Goal: Information Seeking & Learning: Learn about a topic

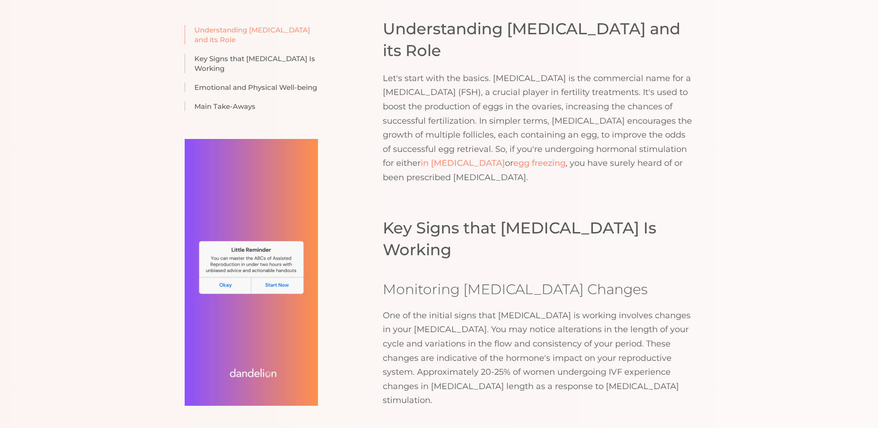
scroll to position [694, 0]
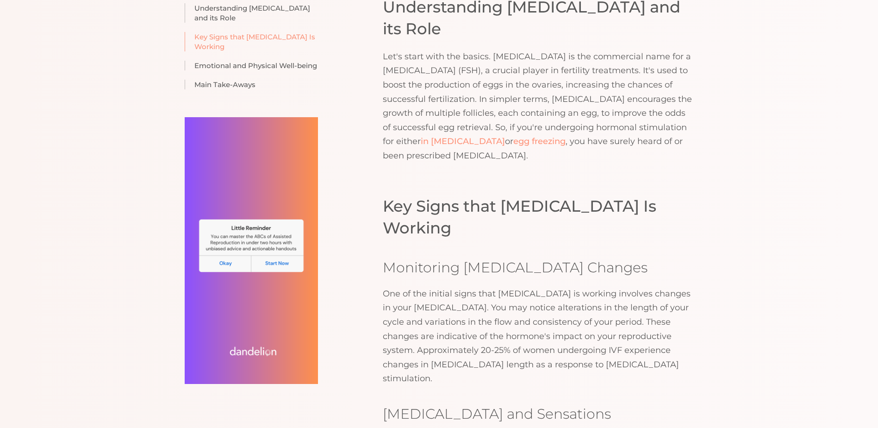
drag, startPoint x: 680, startPoint y: 357, endPoint x: 670, endPoint y: 352, distance: 10.6
click at [673, 404] on h3 "[MEDICAL_DATA] and Sensations" at bounding box center [538, 413] width 311 height 19
click at [666, 339] on div "Key Signs that [MEDICAL_DATA] Is Working Monitoring [MEDICAL_DATA] Changes One …" at bounding box center [538, 363] width 311 height 337
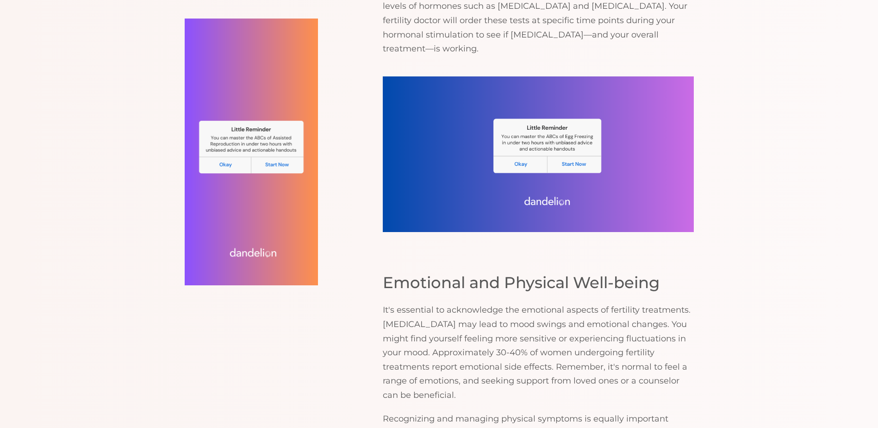
scroll to position [1482, 0]
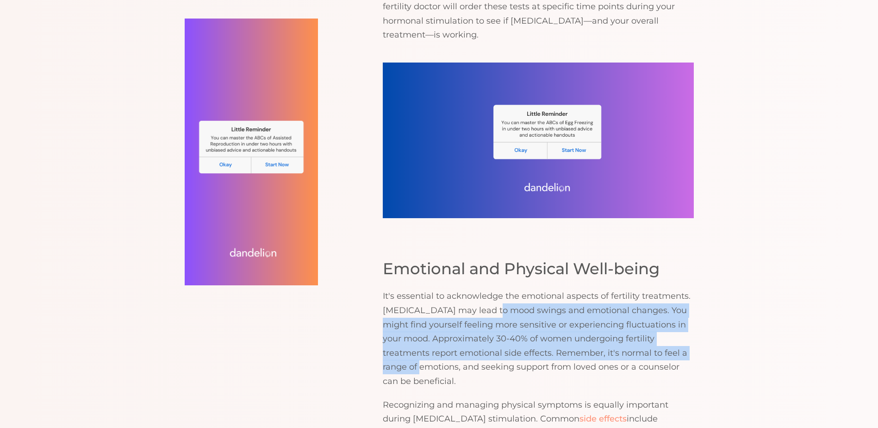
drag, startPoint x: 666, startPoint y: 273, endPoint x: 496, endPoint y: 223, distance: 177.1
click at [496, 289] on p "It's essential to acknowledge the emotional aspects of fertility treatments. [M…" at bounding box center [538, 338] width 311 height 99
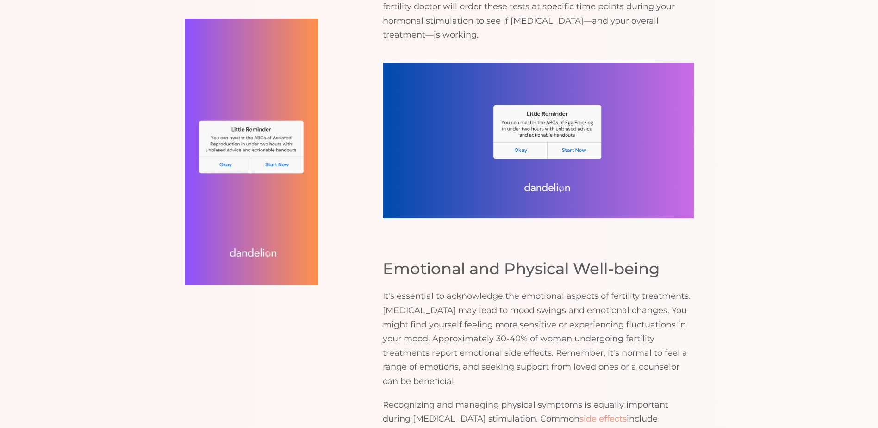
drag, startPoint x: 496, startPoint y: 223, endPoint x: 670, endPoint y: 299, distance: 190.2
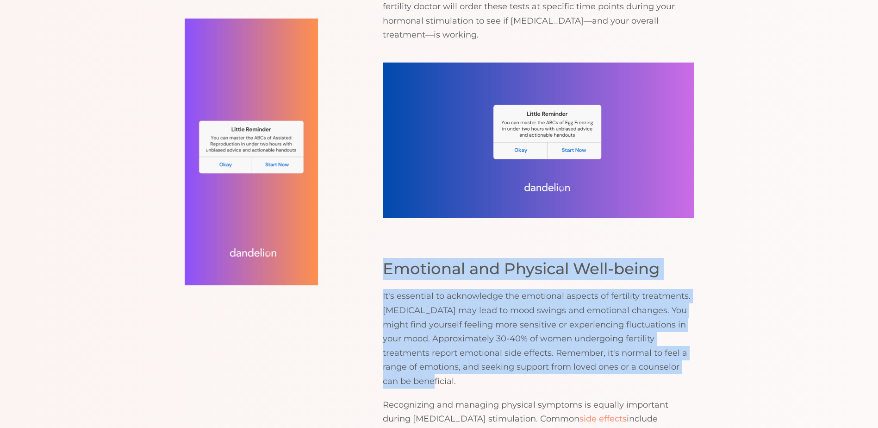
drag, startPoint x: 688, startPoint y: 281, endPoint x: 362, endPoint y: 186, distance: 339.6
drag, startPoint x: 362, startPoint y: 186, endPoint x: 427, endPoint y: 182, distance: 65.4
copy div "Emotional and Physical Well-being It's essential to acknowledge the emotional a…"
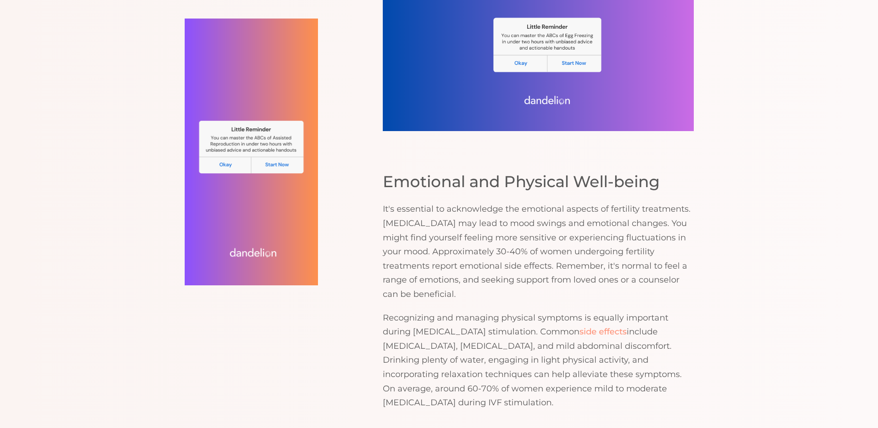
scroll to position [1574, 0]
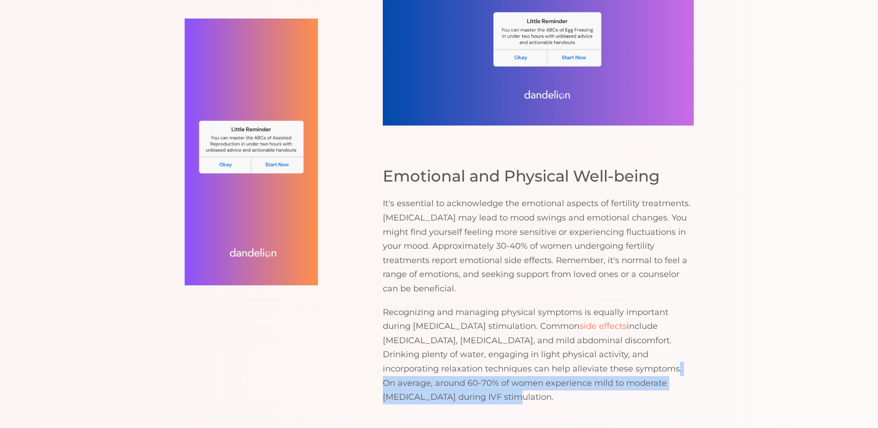
drag, startPoint x: 642, startPoint y: 283, endPoint x: 532, endPoint y: 273, distance: 110.7
click at [532, 305] on p "Recognizing and managing physical symptoms is equally important during [MEDICAL…" at bounding box center [538, 354] width 311 height 99
drag, startPoint x: 532, startPoint y: 273, endPoint x: 537, endPoint y: 269, distance: 7.2
copy p "On average, around 60-70% of women experience mild to moderate [MEDICAL_DATA] d…"
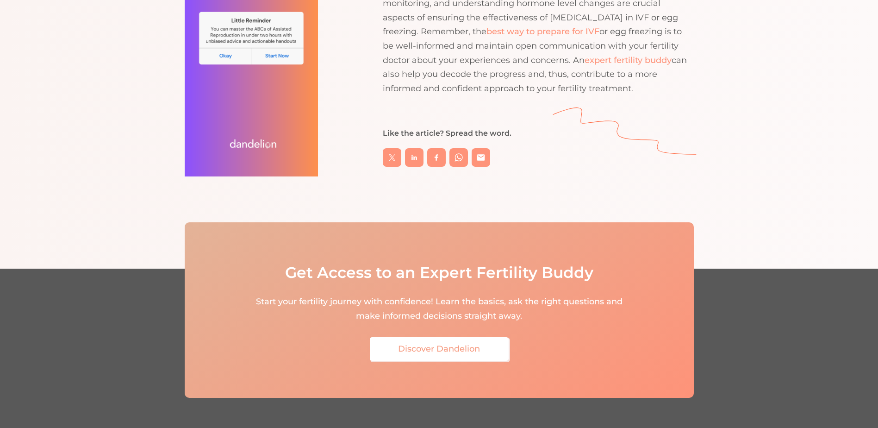
scroll to position [2128, 0]
